Goal: Task Accomplishment & Management: Use online tool/utility

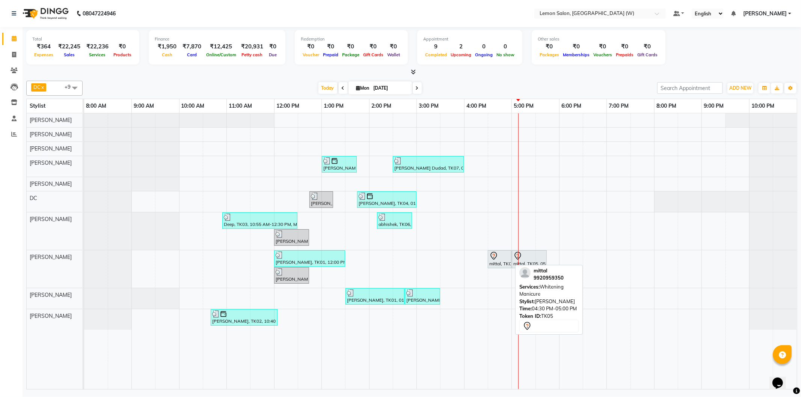
click at [511, 258] on div at bounding box center [511, 259] width 3 height 17
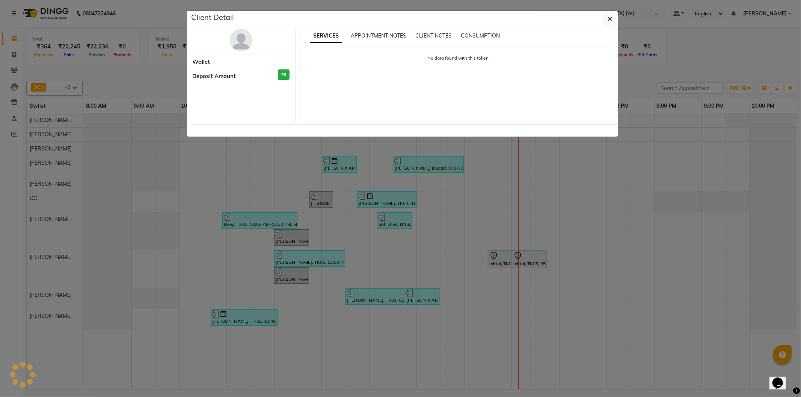
select select "7"
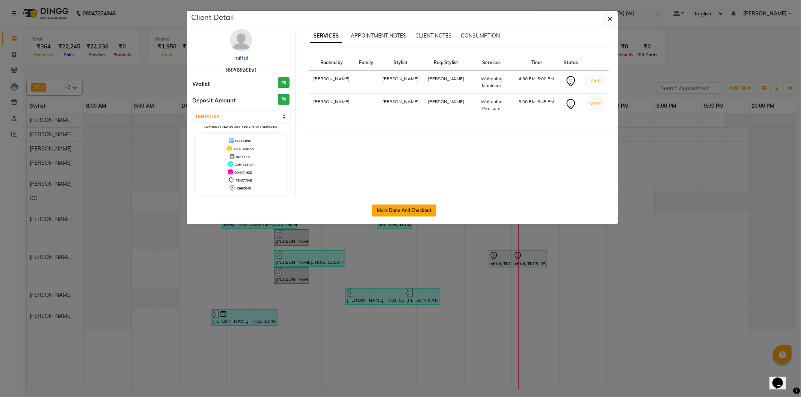
click at [407, 209] on button "Mark Done And Checkout" at bounding box center [404, 211] width 64 height 12
select select "service"
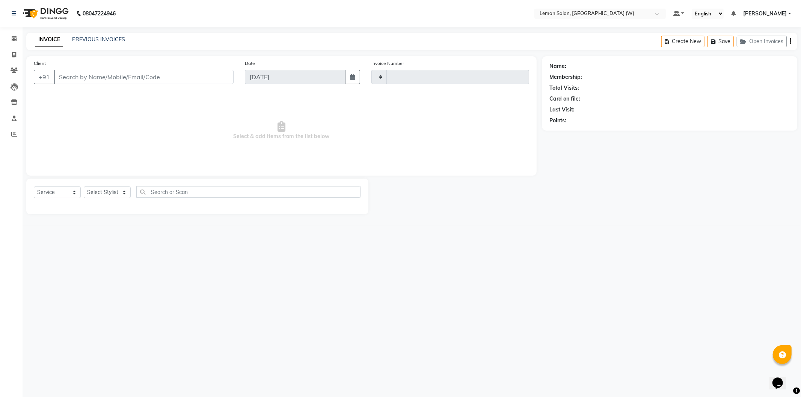
type input "1916"
select select "8053"
select select "membership"
type input "9920959350"
select select "83362"
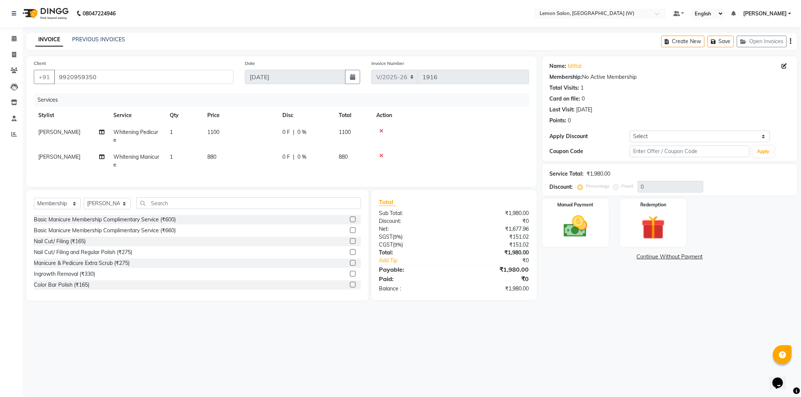
click at [52, 156] on span "[PERSON_NAME]" at bounding box center [59, 157] width 42 height 7
select select "83362"
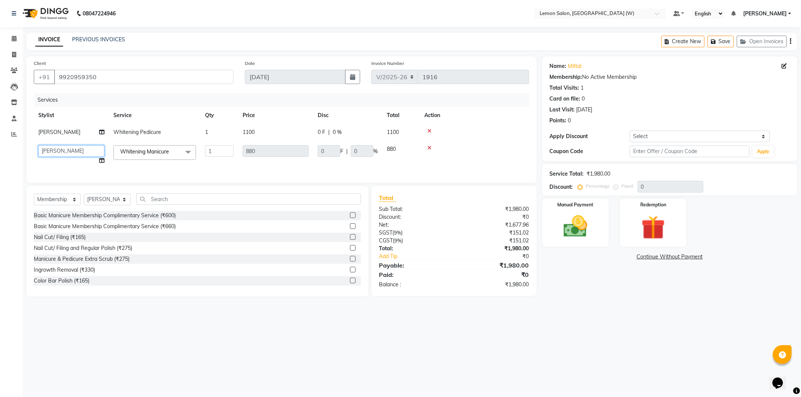
click at [57, 154] on select "[PERSON_NAME] [PERSON_NAME] DC [PERSON_NAME] [PERSON_NAME] [PERSON_NAME] [PERSO…" at bounding box center [71, 151] width 66 height 12
click at [117, 205] on select "Select Stylist [PERSON_NAME] [PERSON_NAME] DC [PERSON_NAME] [PERSON_NAME] [PERS…" at bounding box center [107, 200] width 47 height 12
select select "68726"
click at [84, 200] on select "Select Stylist [PERSON_NAME] [PERSON_NAME] DC [PERSON_NAME] [PERSON_NAME] [PERS…" at bounding box center [107, 200] width 47 height 12
click at [72, 205] on select "Select Service Product Membership Package Voucher Prepaid Gift Card" at bounding box center [57, 200] width 47 height 12
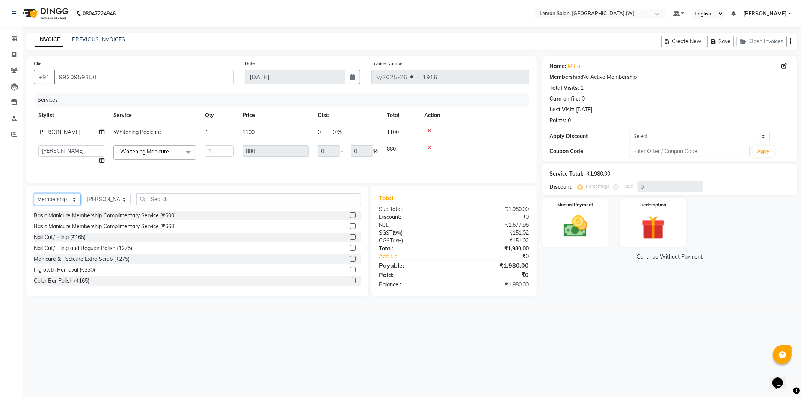
click at [65, 204] on select "Select Service Product Membership Package Voucher Prepaid Gift Card" at bounding box center [57, 200] width 47 height 12
click at [64, 205] on select "Select Service Product Membership Package Voucher Prepaid Gift Card" at bounding box center [57, 200] width 47 height 12
select select "service"
click at [34, 200] on select "Select Service Product Membership Package Voucher Prepaid Gift Card" at bounding box center [57, 200] width 47 height 12
click at [175, 205] on input "text" at bounding box center [248, 199] width 225 height 12
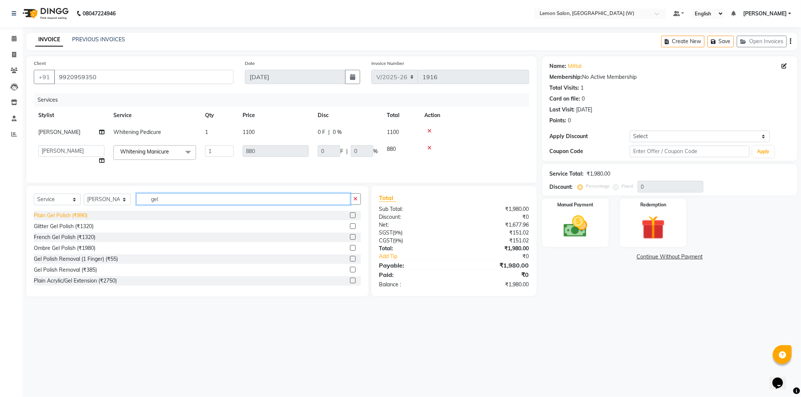
type input "gel"
click at [75, 219] on div "Plain Gel Polish (₹990)" at bounding box center [61, 216] width 54 height 8
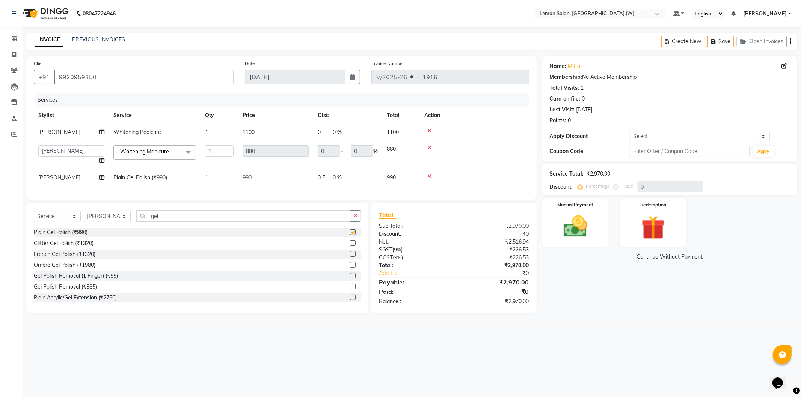
checkbox input "false"
click at [585, 219] on img at bounding box center [575, 227] width 40 height 29
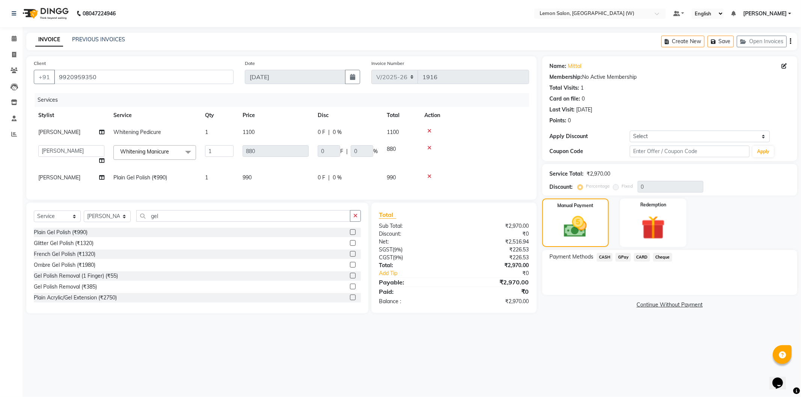
drag, startPoint x: 637, startPoint y: 258, endPoint x: 641, endPoint y: 264, distance: 7.2
click at [637, 258] on span "CARD" at bounding box center [642, 257] width 16 height 9
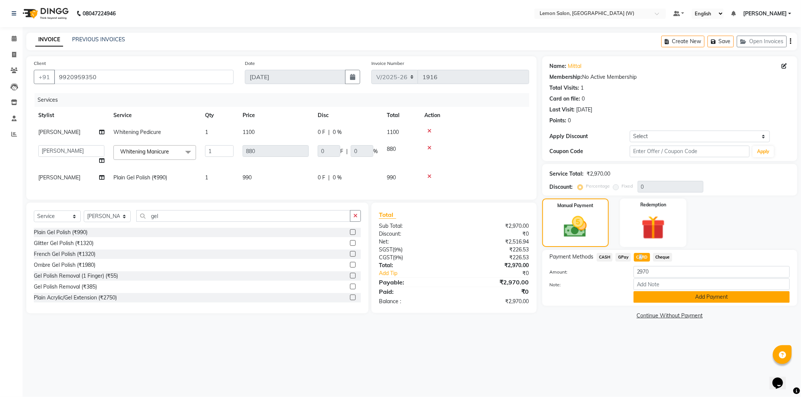
click at [667, 299] on button "Add Payment" at bounding box center [712, 297] width 156 height 12
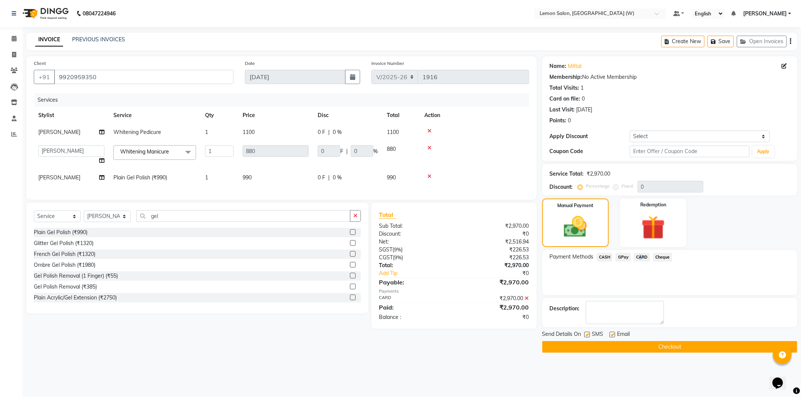
drag, startPoint x: 680, startPoint y: 347, endPoint x: 668, endPoint y: 350, distance: 12.6
click at [673, 350] on button "Checkout" at bounding box center [669, 347] width 255 height 12
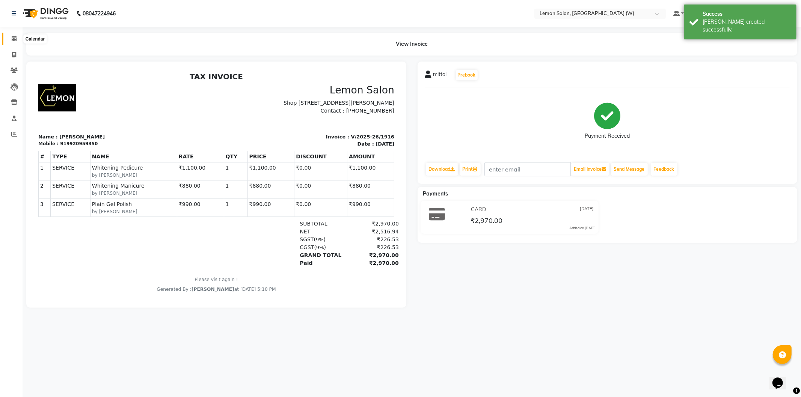
click at [14, 38] on icon at bounding box center [14, 39] width 5 height 6
